Goal: Transaction & Acquisition: Obtain resource

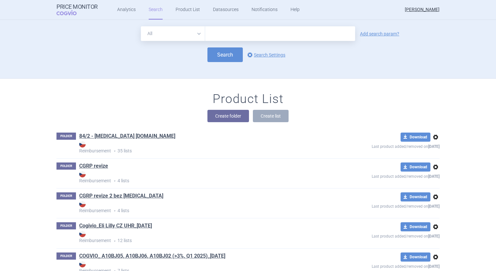
drag, startPoint x: 0, startPoint y: 0, endPoint x: 269, endPoint y: 31, distance: 270.4
click at [269, 31] on input "text" at bounding box center [280, 33] width 150 height 15
click at [372, 59] on div "Search options Search Settings" at bounding box center [248, 54] width 383 height 15
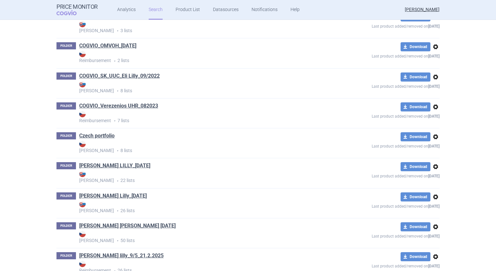
scroll to position [1699, 0]
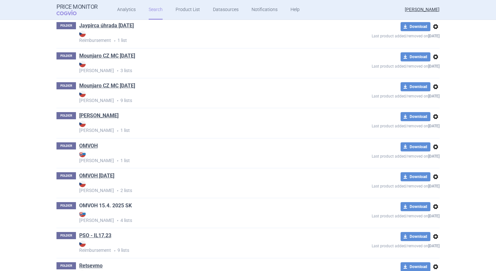
click at [110, 205] on link "OMVOH 15.4. 2025 SK" at bounding box center [105, 205] width 53 height 7
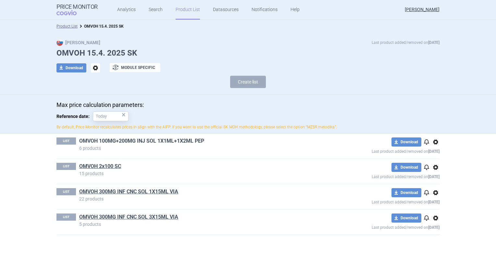
click at [162, 139] on link "OMVOH 100MG+200MG INJ SOL 1X1ML+1X2ML PEP" at bounding box center [141, 140] width 125 height 7
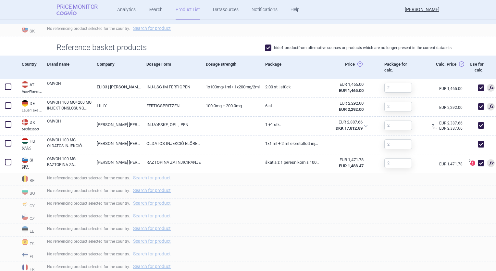
scroll to position [162, 0]
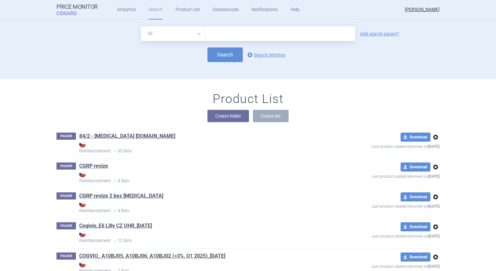
click at [212, 35] on input "text" at bounding box center [280, 33] width 150 height 15
type input "omvoh"
click button "Search" at bounding box center [225, 54] width 35 height 15
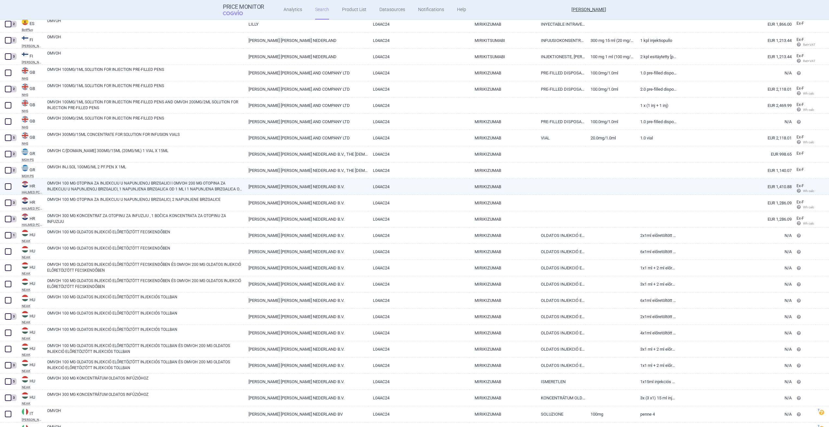
scroll to position [845, 0]
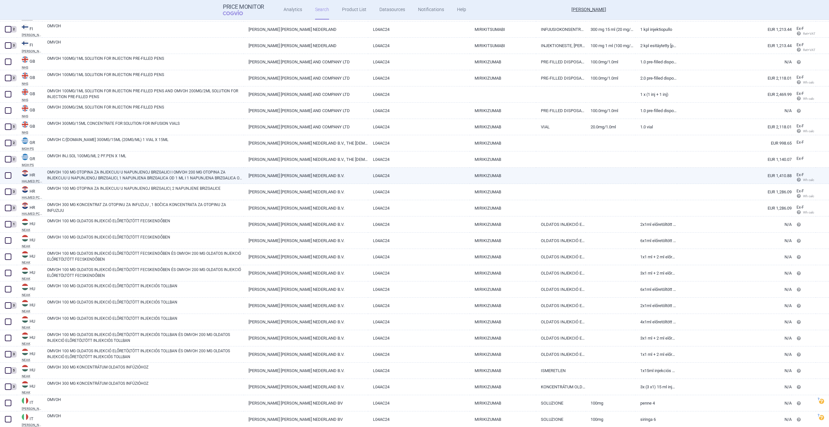
click at [9, 173] on span at bounding box center [8, 175] width 6 height 6
checkbox input "true"
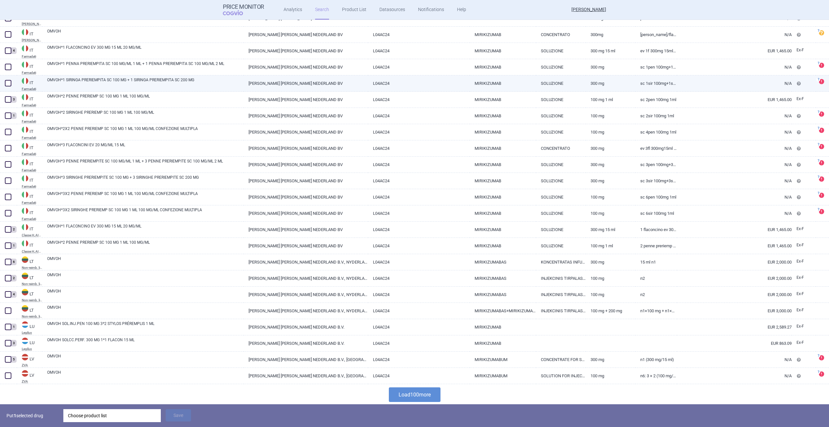
scroll to position [1376, 0]
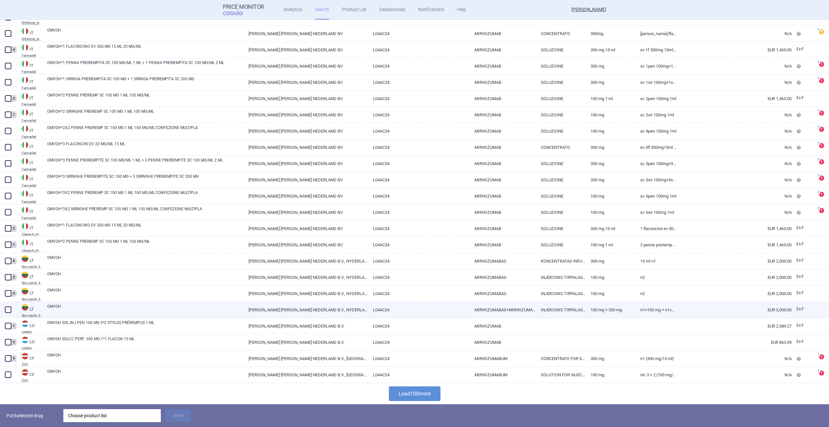
click at [8, 271] on span at bounding box center [8, 309] width 6 height 6
checkbox input "true"
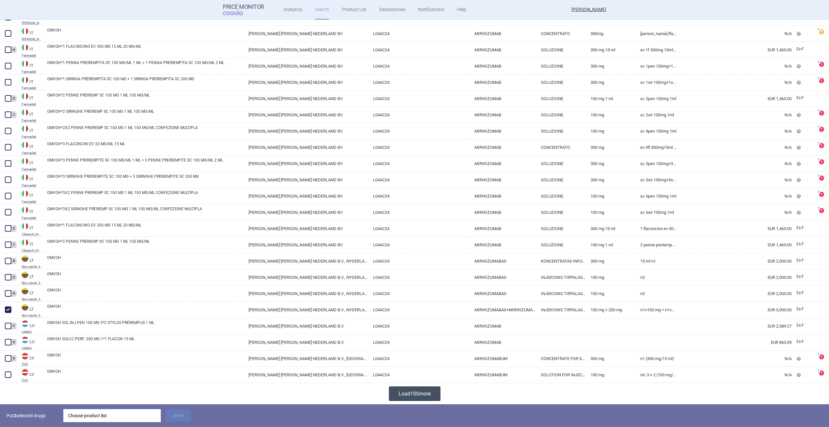
click at [418, 271] on button "Load 100 more" at bounding box center [415, 393] width 52 height 15
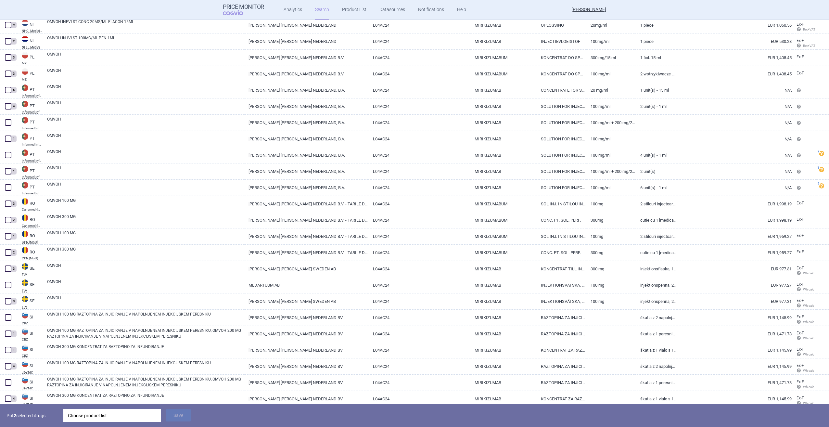
scroll to position [1896, 0]
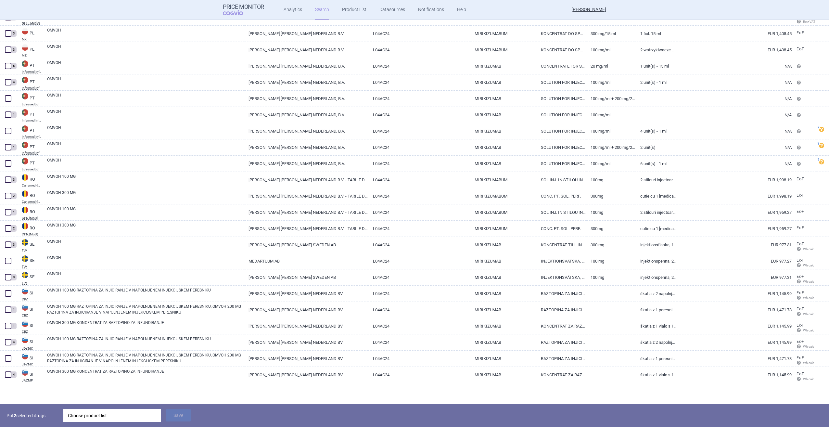
click at [114, 271] on div "Choose product list" at bounding box center [112, 415] width 88 height 13
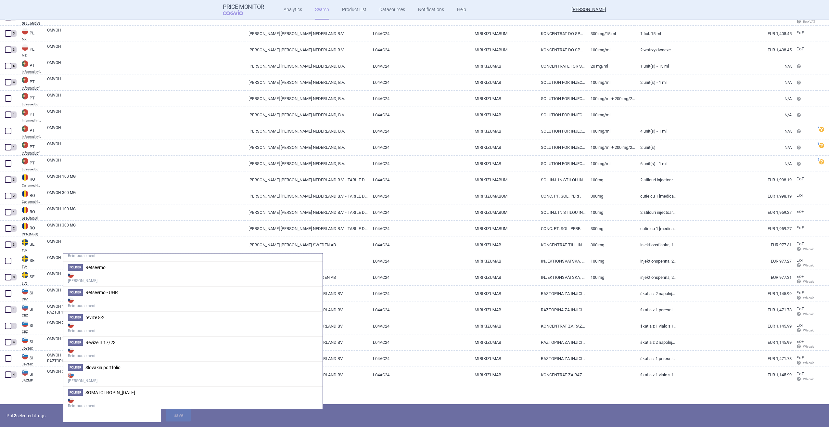
scroll to position [1429, 0]
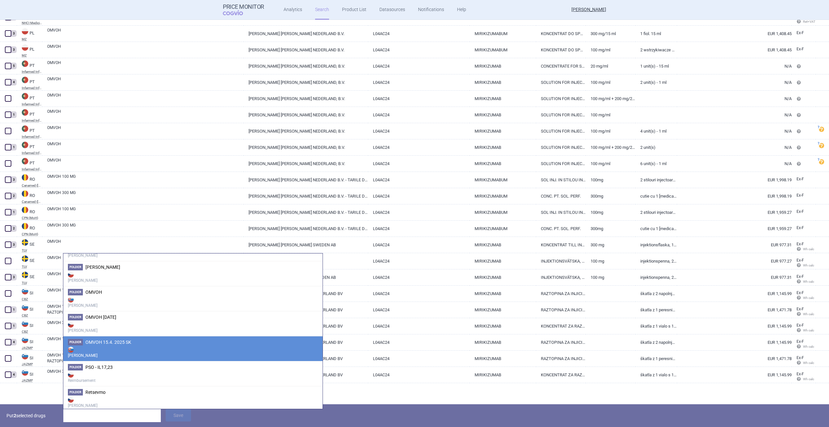
click at [138, 271] on strong "[PERSON_NAME]" at bounding box center [193, 351] width 250 height 13
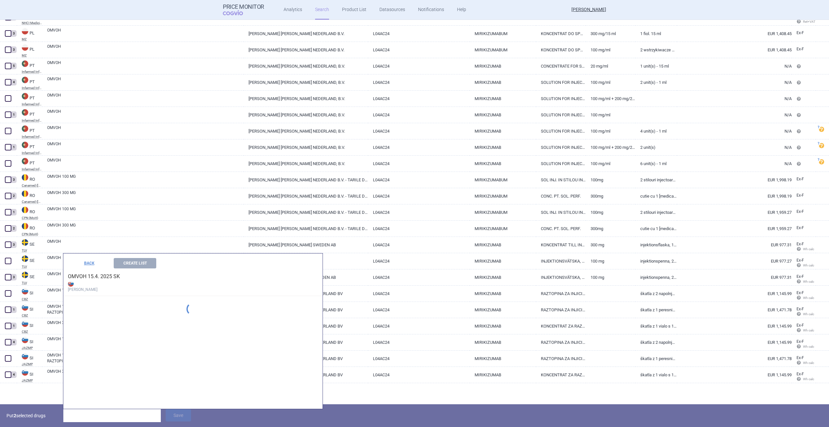
scroll to position [1289, 0]
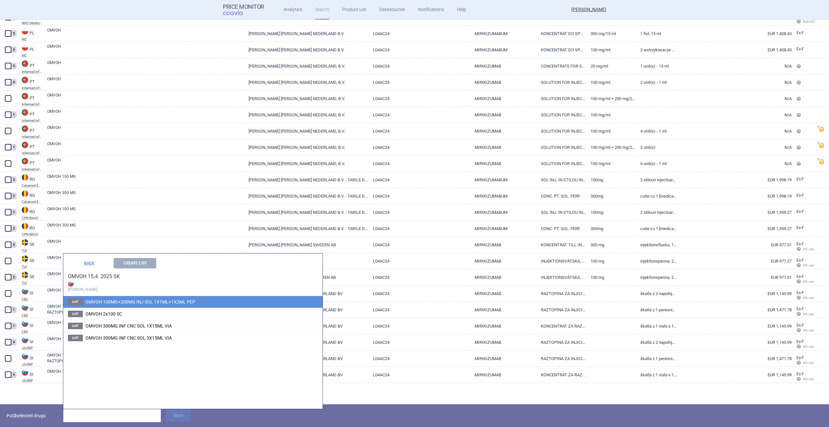
click at [156, 271] on span "OMVOH 100MG+200MG INJ SOL 1X1ML+1X2ML PEP" at bounding box center [140, 301] width 110 height 5
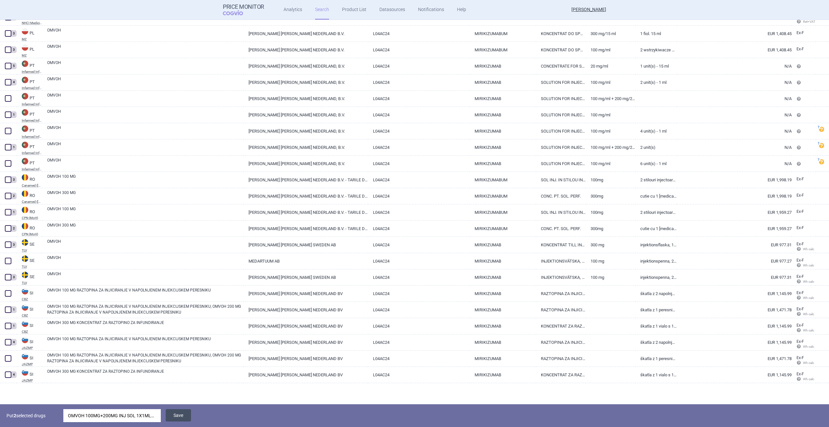
click at [182, 271] on button "Save" at bounding box center [178, 415] width 25 height 12
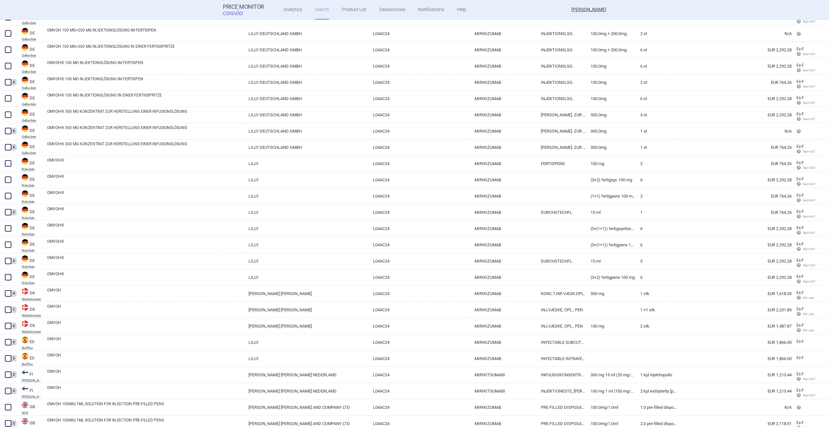
scroll to position [509, 0]
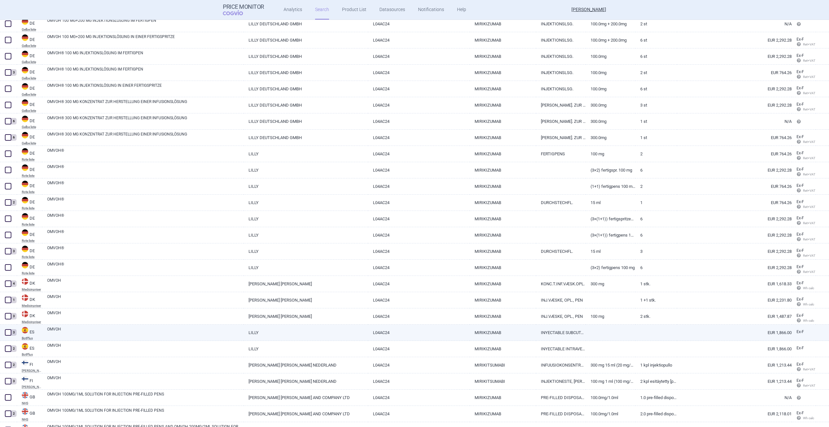
click at [368, 271] on link "L04AC24" at bounding box center [419, 333] width 102 height 16
select select "EUR"
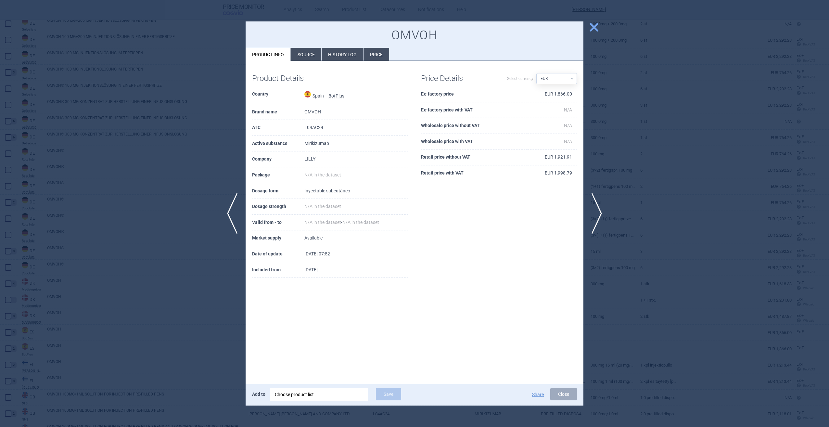
click at [314, 54] on li "Source" at bounding box center [306, 54] width 30 height 13
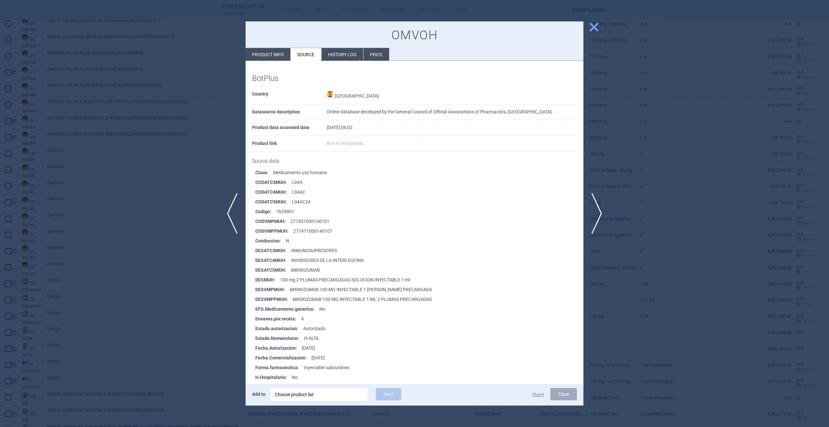
click at [496, 26] on span "close" at bounding box center [593, 26] width 11 height 11
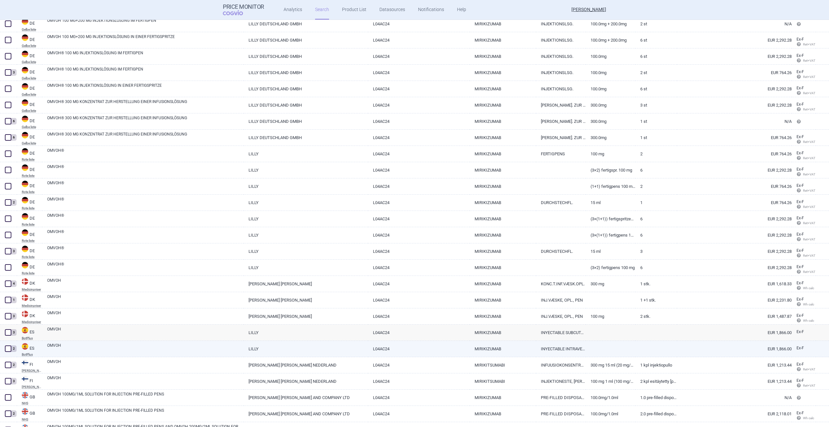
click at [142, 271] on link "OMVOH" at bounding box center [145, 348] width 197 height 12
select select "EUR"
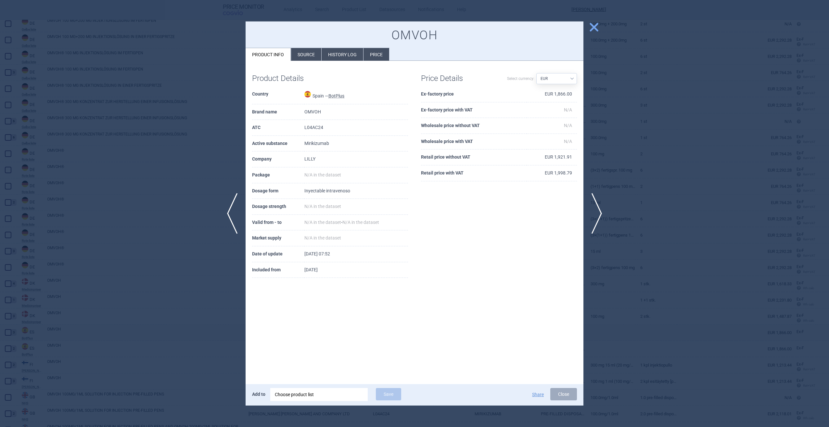
click at [356, 54] on li "History log" at bounding box center [343, 54] width 42 height 13
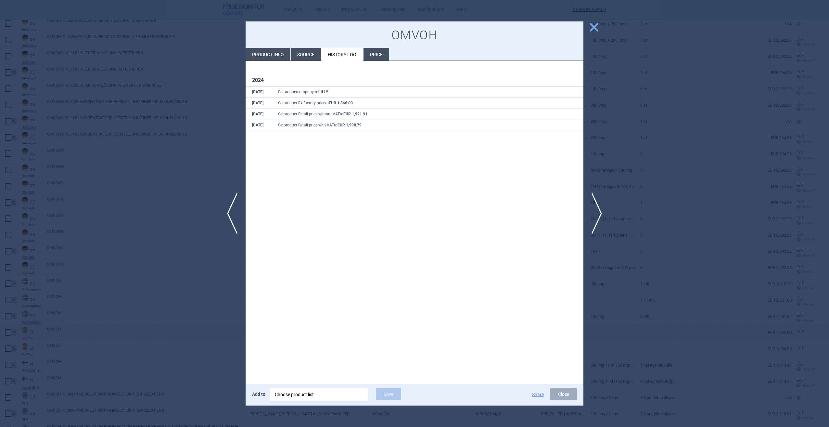
click at [299, 54] on li "Source" at bounding box center [306, 54] width 30 height 13
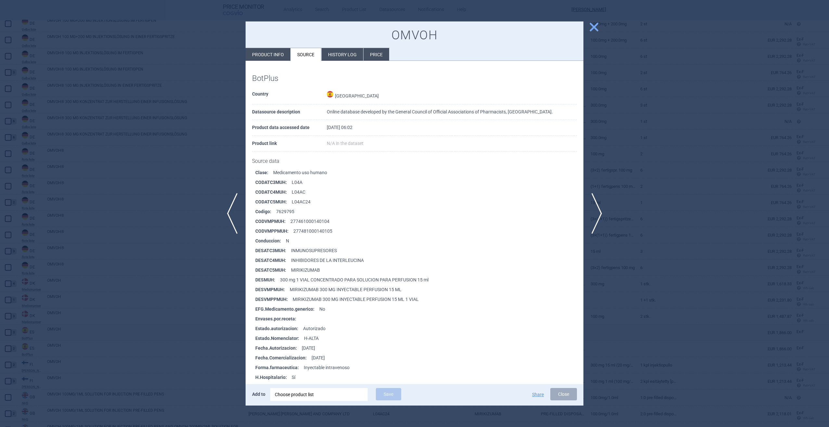
click at [496, 28] on span "close" at bounding box center [593, 26] width 11 height 11
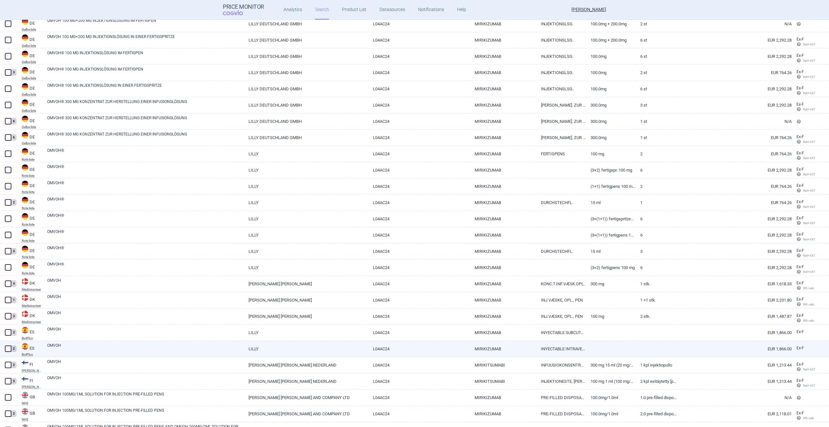
click at [10, 271] on span at bounding box center [8, 348] width 6 height 6
checkbox input "true"
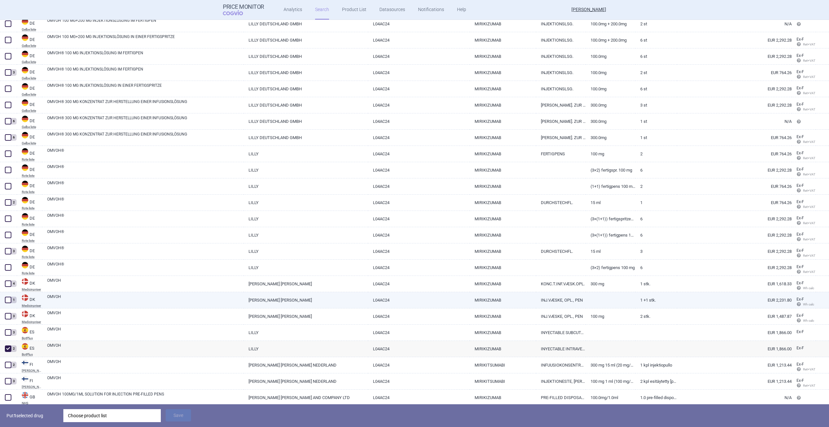
scroll to position [541, 0]
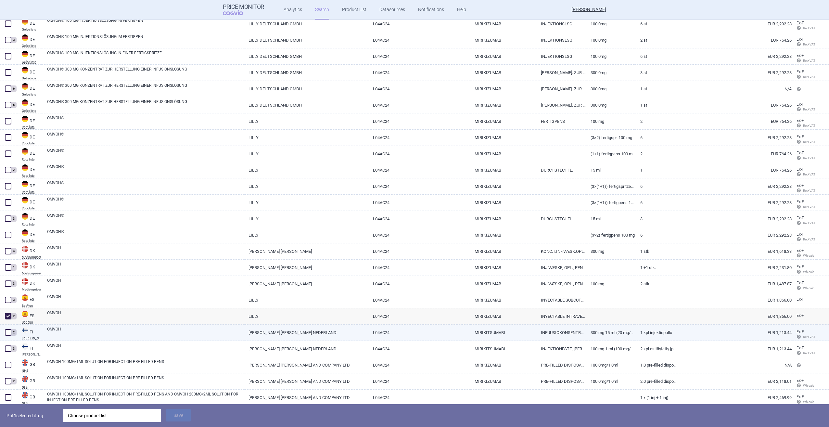
click at [9, 271] on span at bounding box center [8, 332] width 6 height 6
checkbox input "true"
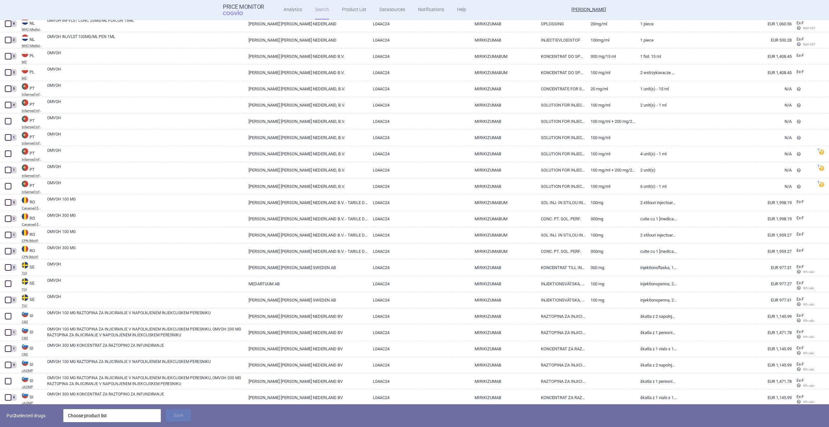
scroll to position [1896, 0]
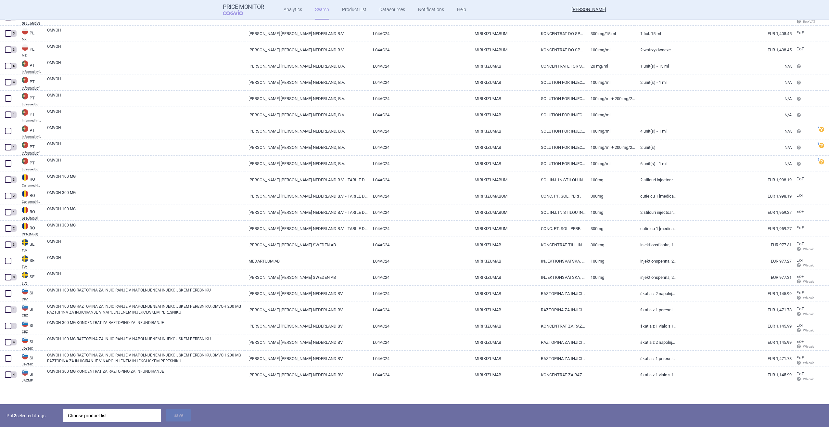
click at [126, 271] on div "Choose product list" at bounding box center [112, 415] width 88 height 13
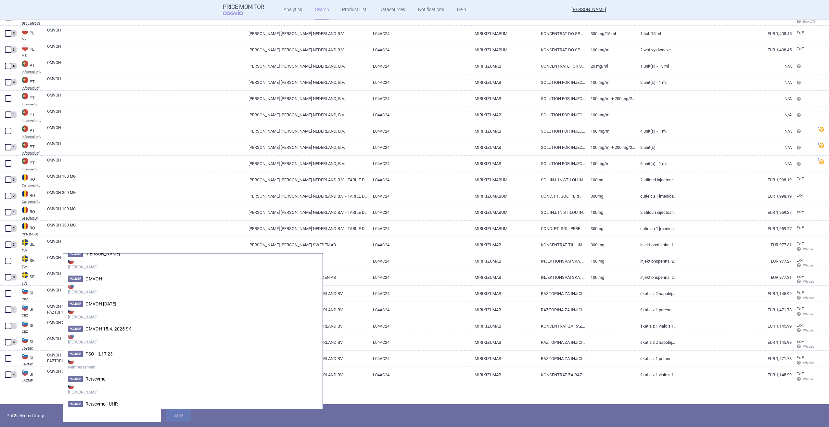
scroll to position [1462, 0]
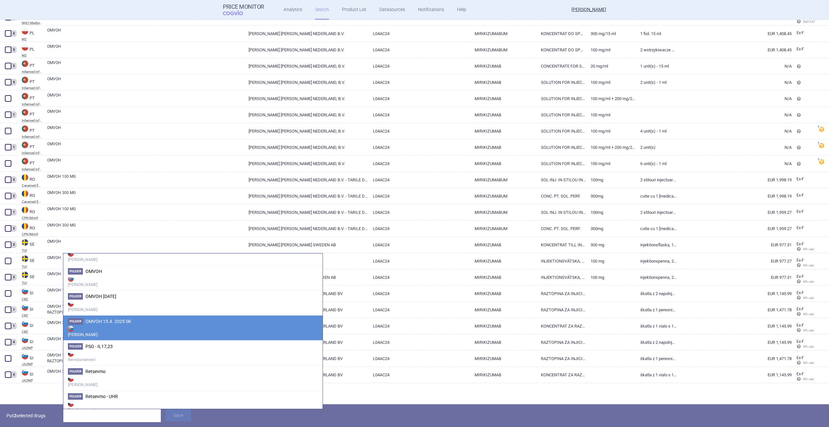
click at [137, 271] on strong "Max Price" at bounding box center [193, 331] width 250 height 13
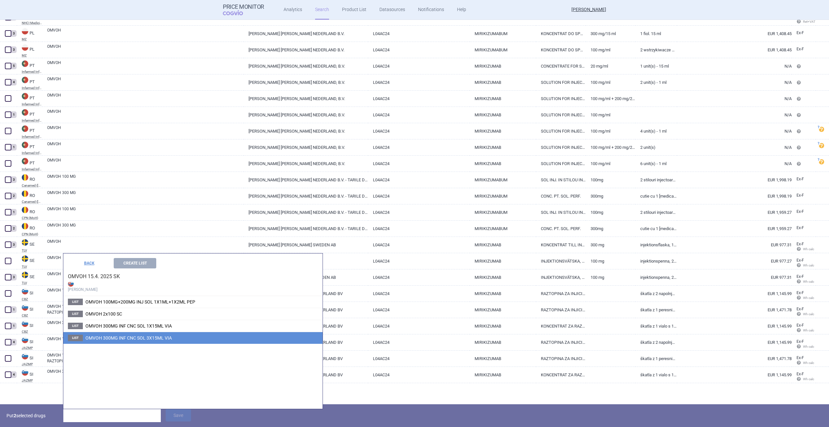
click at [139, 271] on span "OMVOH 300MG INF CNC SOL 3X15ML VIA" at bounding box center [128, 337] width 86 height 5
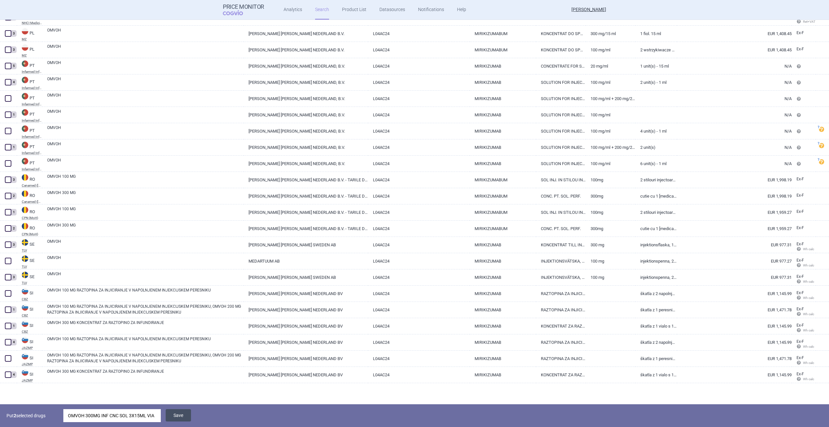
click at [179, 271] on button "Save" at bounding box center [178, 415] width 25 height 12
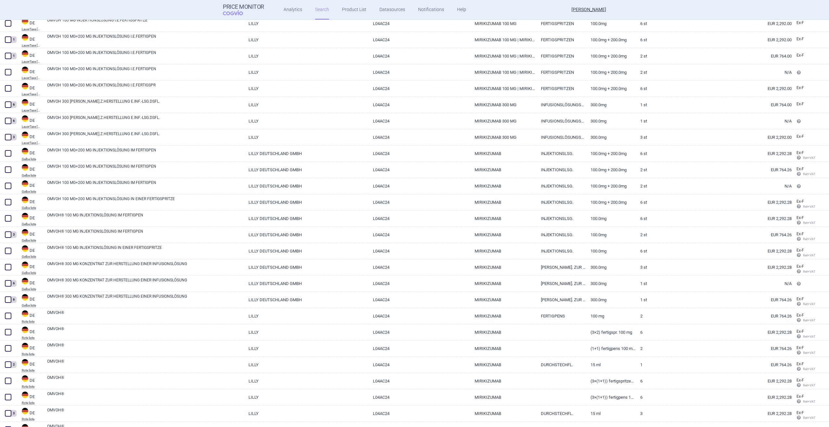
scroll to position [347, 0]
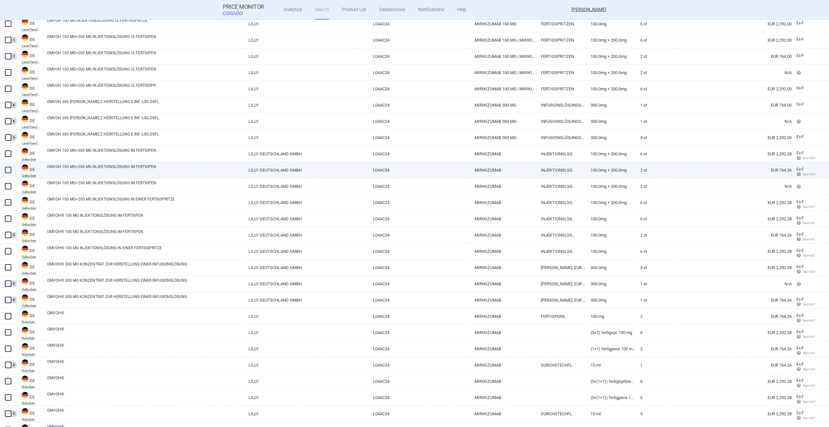
click at [8, 171] on span at bounding box center [8, 170] width 6 height 6
checkbox input "true"
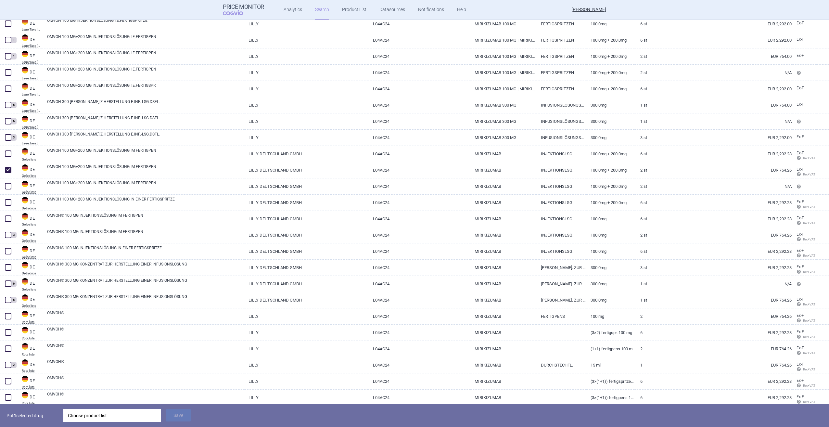
click at [77, 271] on div "Choose product list" at bounding box center [112, 415] width 88 height 13
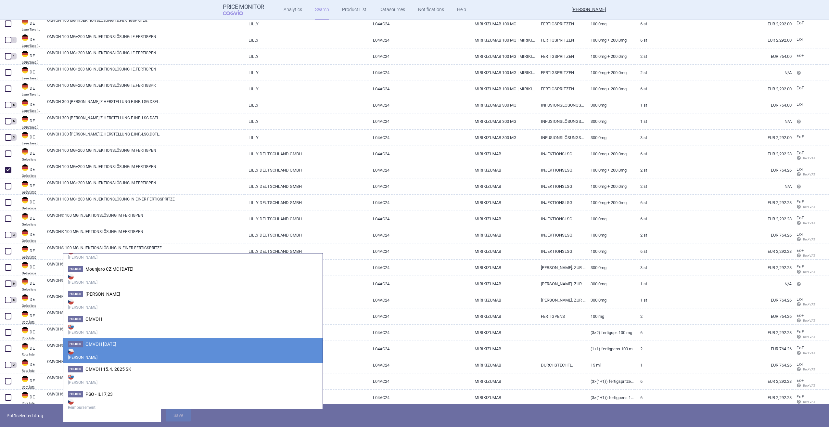
scroll to position [1429, 0]
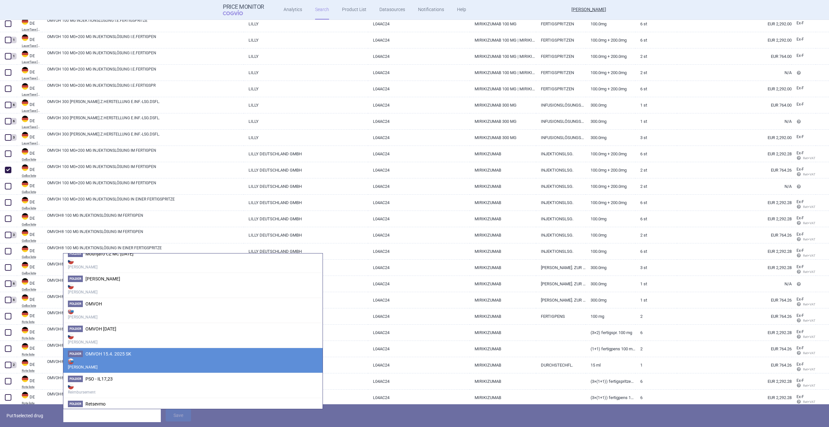
click at [117, 271] on strong "Max Price" at bounding box center [193, 363] width 250 height 13
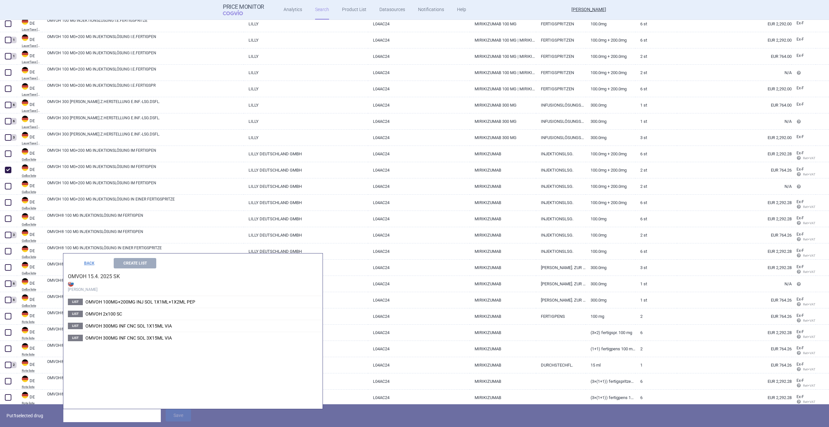
scroll to position [0, 0]
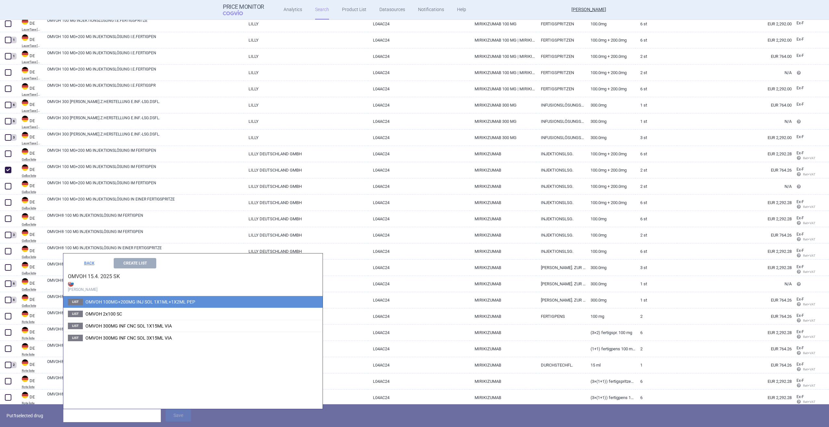
click at [132, 271] on span "OMVOH 100MG+200MG INJ SOL 1X1ML+1X2ML PEP" at bounding box center [140, 301] width 110 height 5
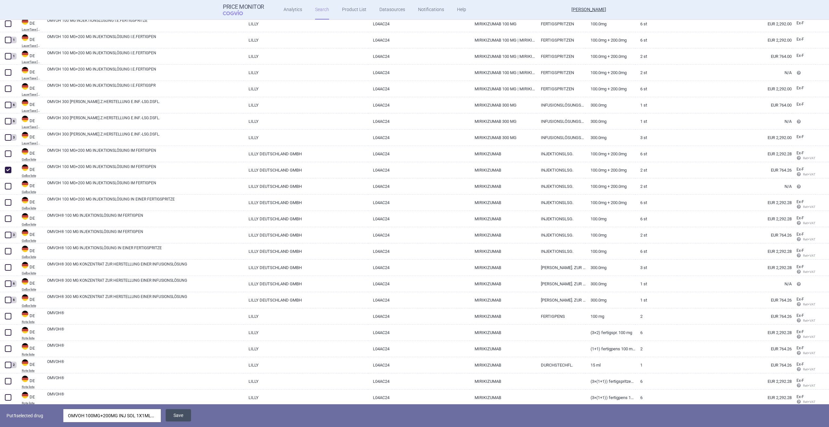
click at [178, 271] on button "Save" at bounding box center [178, 415] width 25 height 12
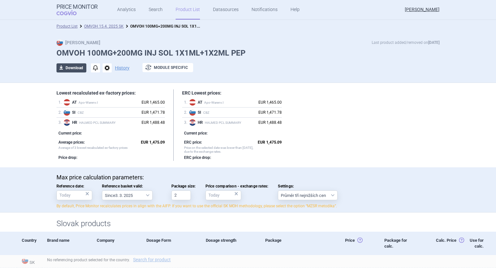
click at [73, 70] on button "download Download" at bounding box center [72, 67] width 30 height 9
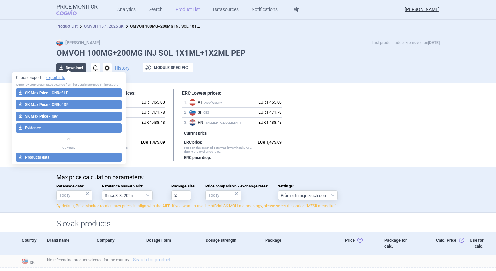
select select "EUR"
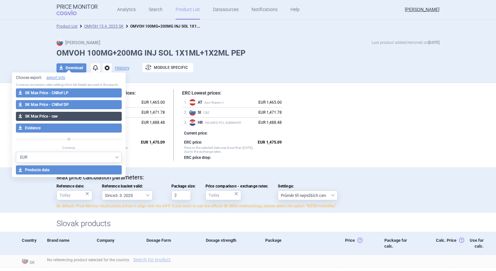
click at [69, 119] on button "download SK Max Price - raw" at bounding box center [69, 116] width 106 height 9
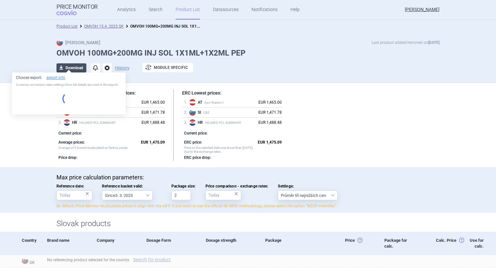
select select "EUR"
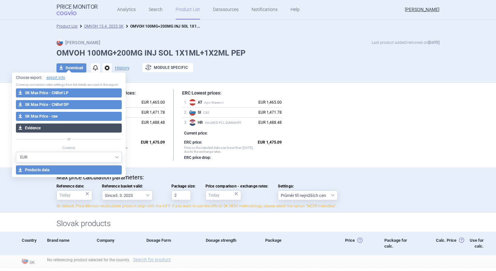
click at [36, 130] on button "download Evidence" at bounding box center [69, 127] width 106 height 9
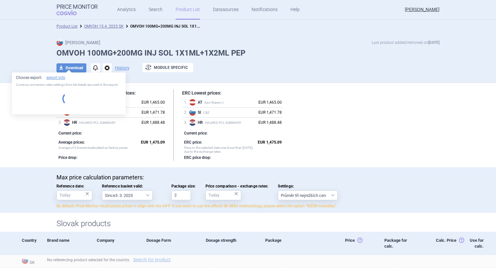
select select "EUR"
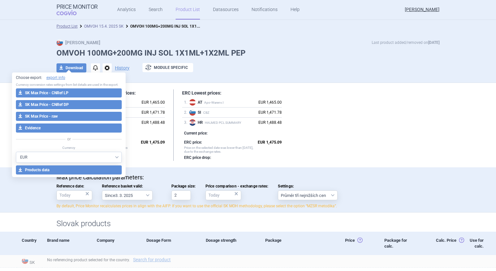
click at [103, 28] on link "OMVOH 15.4. 2025 SK" at bounding box center [104, 26] width 40 height 5
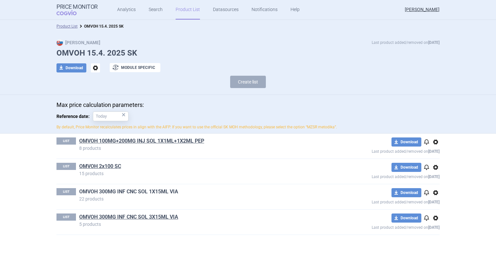
click at [127, 194] on link "OMVOH 300MG INF CNC SOL 1X15ML VIA" at bounding box center [128, 191] width 99 height 7
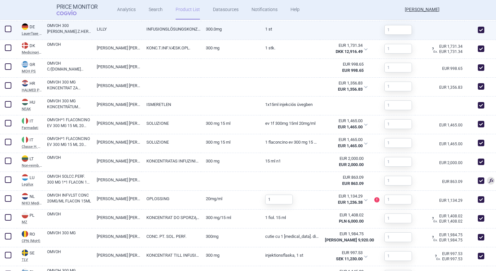
scroll to position [410, 0]
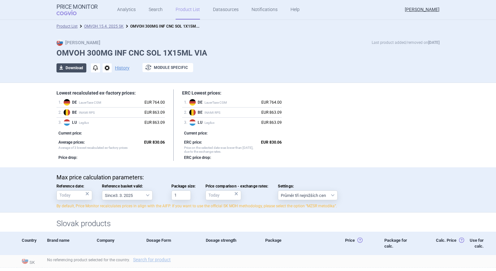
click at [72, 68] on button "download Download" at bounding box center [72, 67] width 30 height 9
select select "EUR"
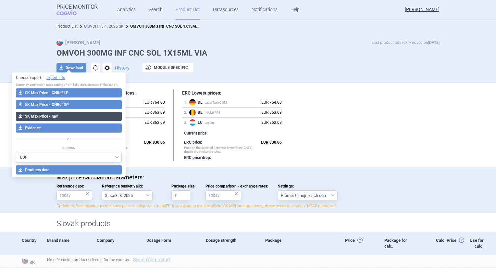
click at [72, 116] on button "download SK Max Price - raw" at bounding box center [69, 116] width 106 height 9
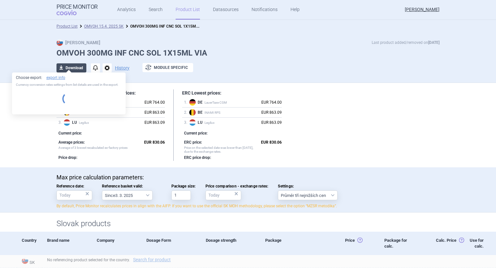
select select "EUR"
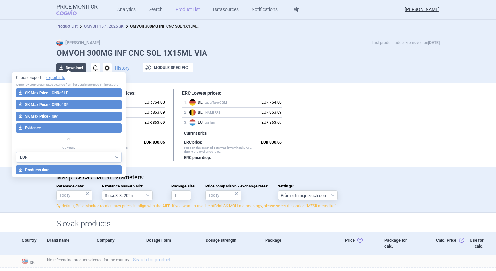
click at [77, 69] on button "download Download" at bounding box center [72, 67] width 30 height 9
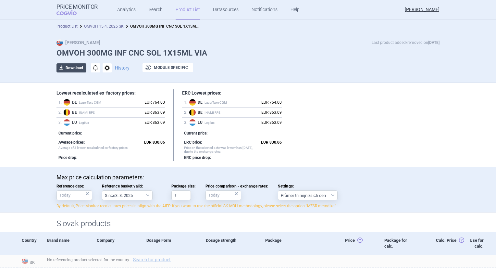
click at [77, 69] on button "download Download" at bounding box center [72, 67] width 30 height 9
select select "EUR"
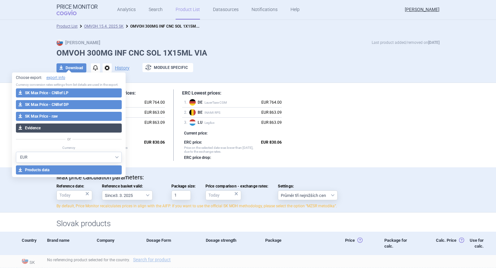
click at [77, 130] on button "download Evidence" at bounding box center [69, 127] width 106 height 9
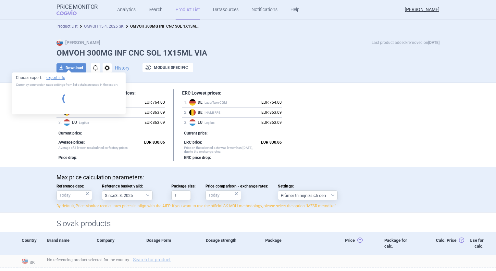
select select "EUR"
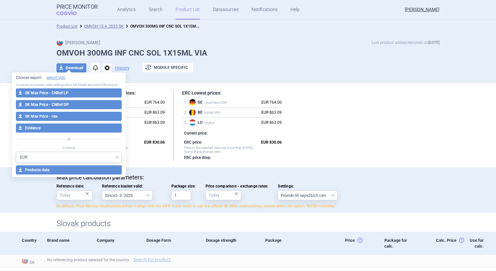
click at [381, 120] on div "Lowest recalculated ex-factory prices: 1 . DE LauerTaxe CGM EUR 764.00 2 . BE I…" at bounding box center [248, 124] width 383 height 71
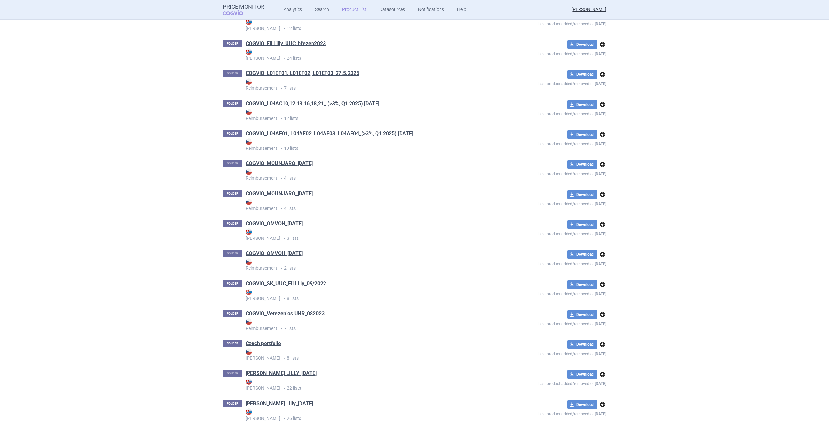
scroll to position [1622, 0]
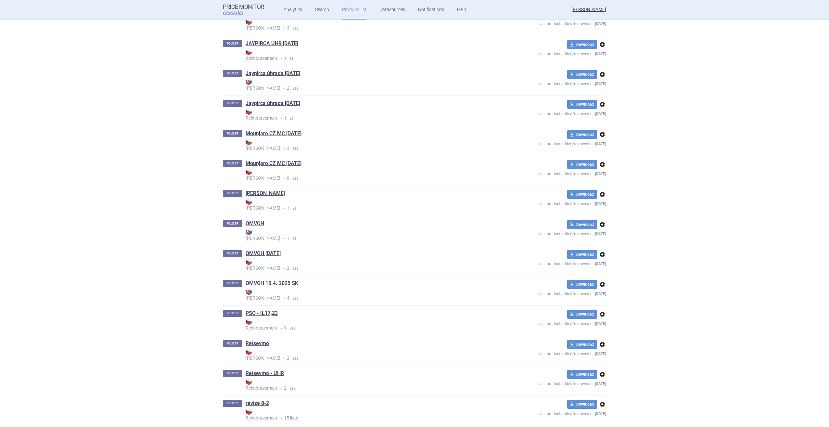
click at [274, 282] on link "OMVOH 15.4. 2025 SK" at bounding box center [272, 283] width 53 height 7
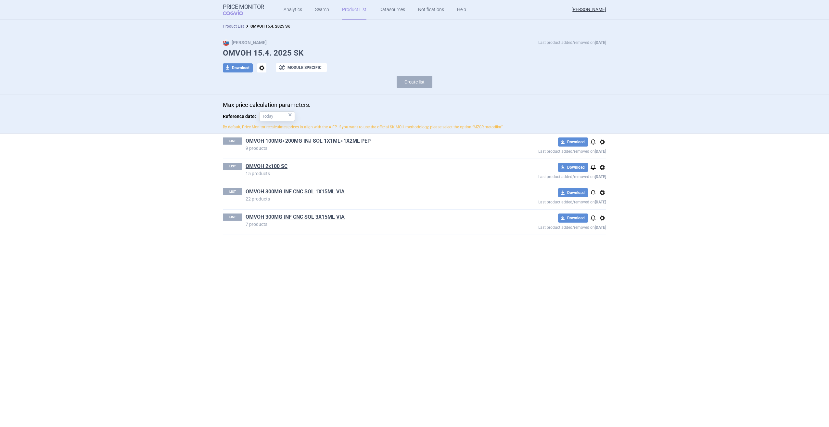
click at [304, 136] on div "LIST OMVOH 100MG+200MG INJ SOL 1X1ML+1X2ML PEP 9 products download Download not…" at bounding box center [414, 146] width 383 height 25
click at [309, 140] on link "OMVOH 100MG+200MG INJ SOL 1X1ML+1X2ML PEP" at bounding box center [308, 140] width 125 height 7
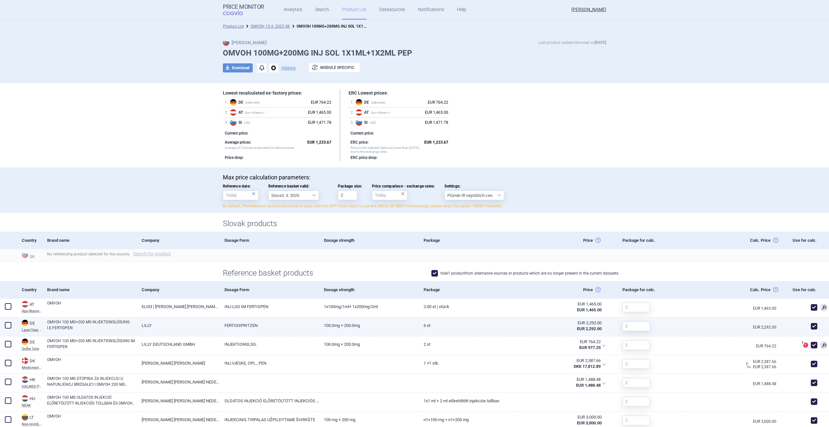
click at [8, 324] on span at bounding box center [8, 325] width 6 height 6
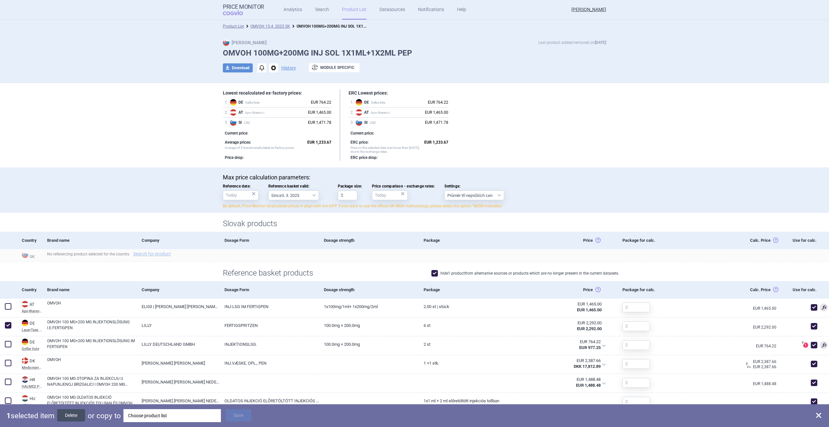
click at [77, 417] on button "Delete" at bounding box center [71, 415] width 28 height 12
checkbox input "false"
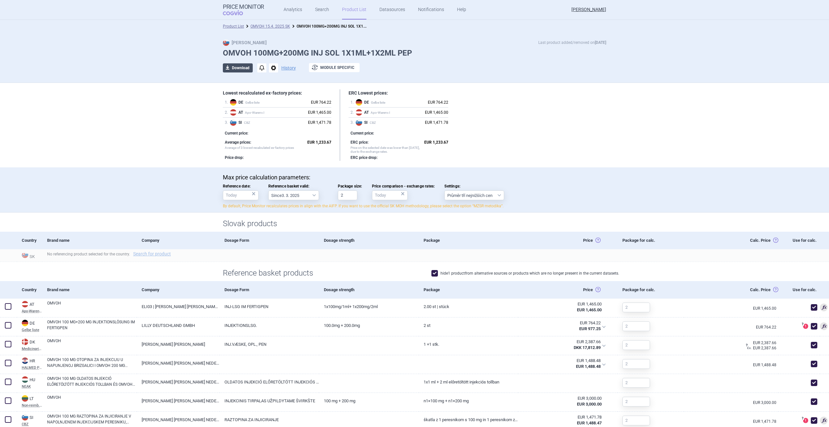
click at [239, 68] on button "download Download" at bounding box center [238, 67] width 30 height 9
select select "EUR"
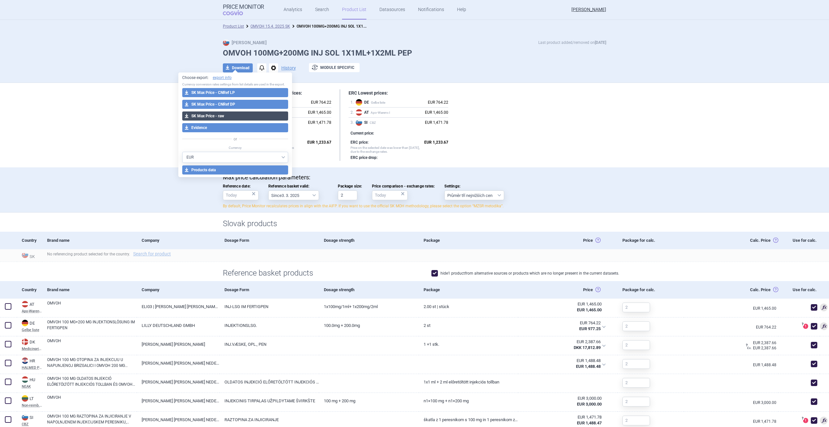
click at [235, 116] on button "download SK Max Price - raw" at bounding box center [235, 115] width 106 height 9
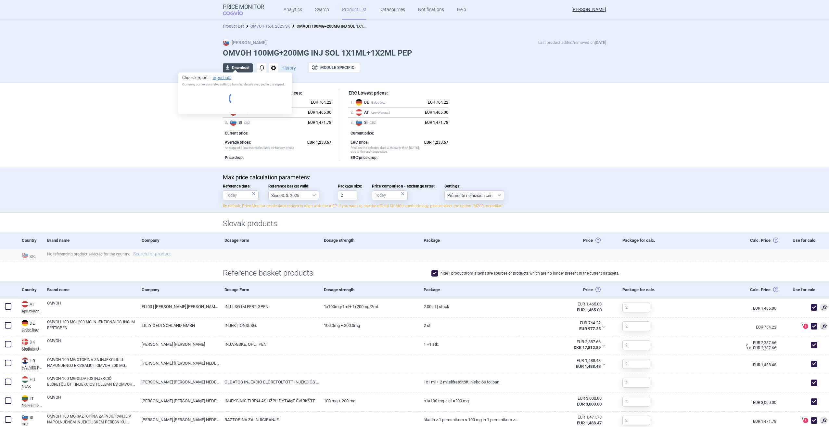
select select "EUR"
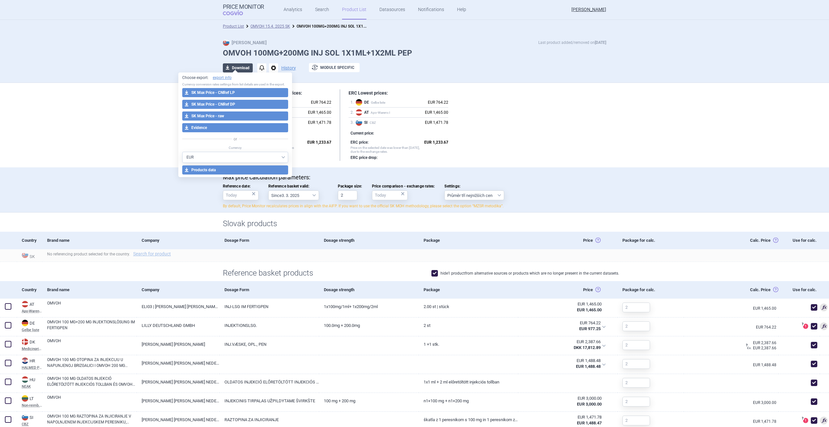
click at [241, 67] on button "download Download" at bounding box center [238, 67] width 30 height 9
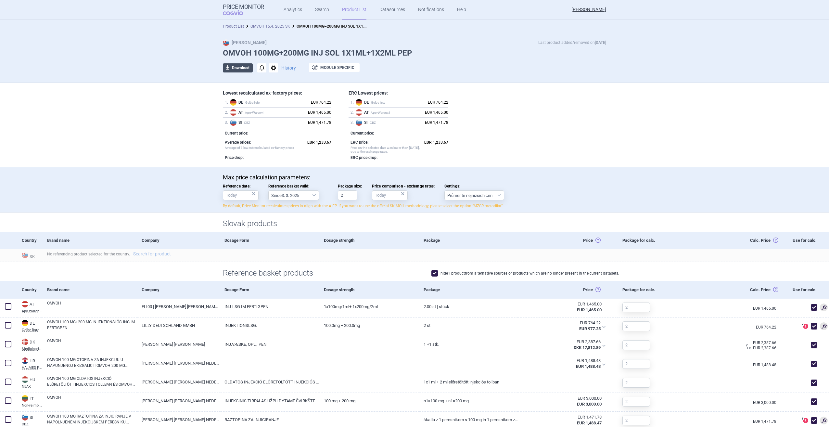
click at [241, 67] on button "download Download" at bounding box center [238, 67] width 30 height 9
select select "EUR"
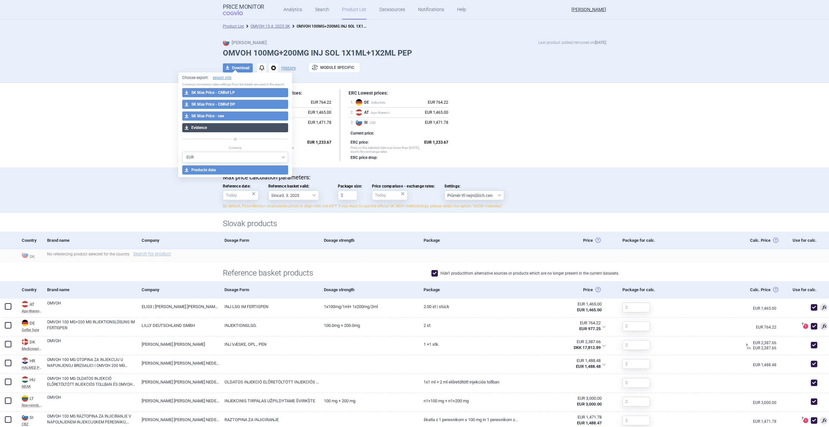
click at [243, 125] on button "download Evidence" at bounding box center [235, 127] width 106 height 9
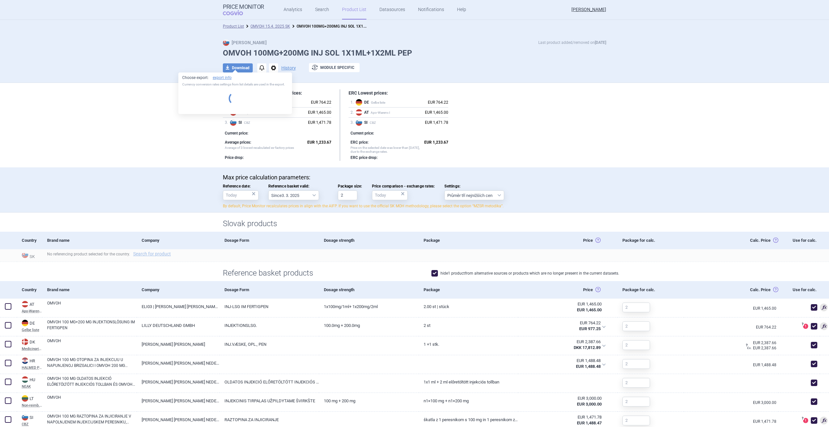
select select "EUR"
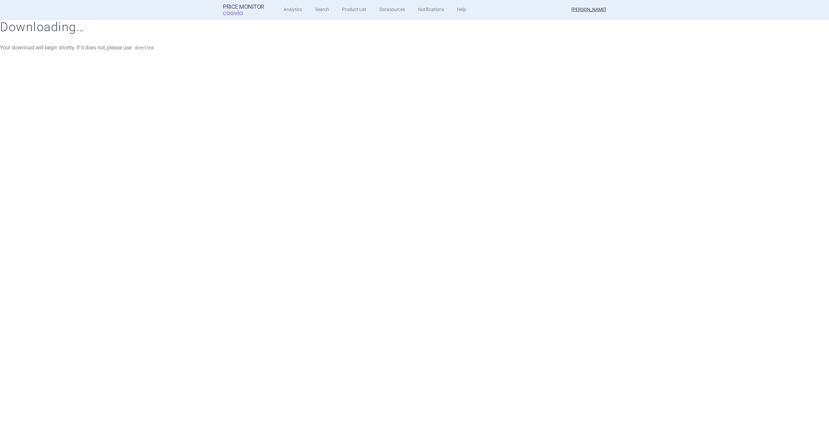
click at [147, 49] on link "direct link." at bounding box center [145, 47] width 20 height 5
click at [143, 49] on link "direct link." at bounding box center [145, 47] width 20 height 5
click at [527, 120] on div "Price Monitor COGVIO Analytics Search Product List Datasources Notifications He…" at bounding box center [414, 213] width 829 height 427
